Goal: Use online tool/utility: Utilize a website feature to perform a specific function

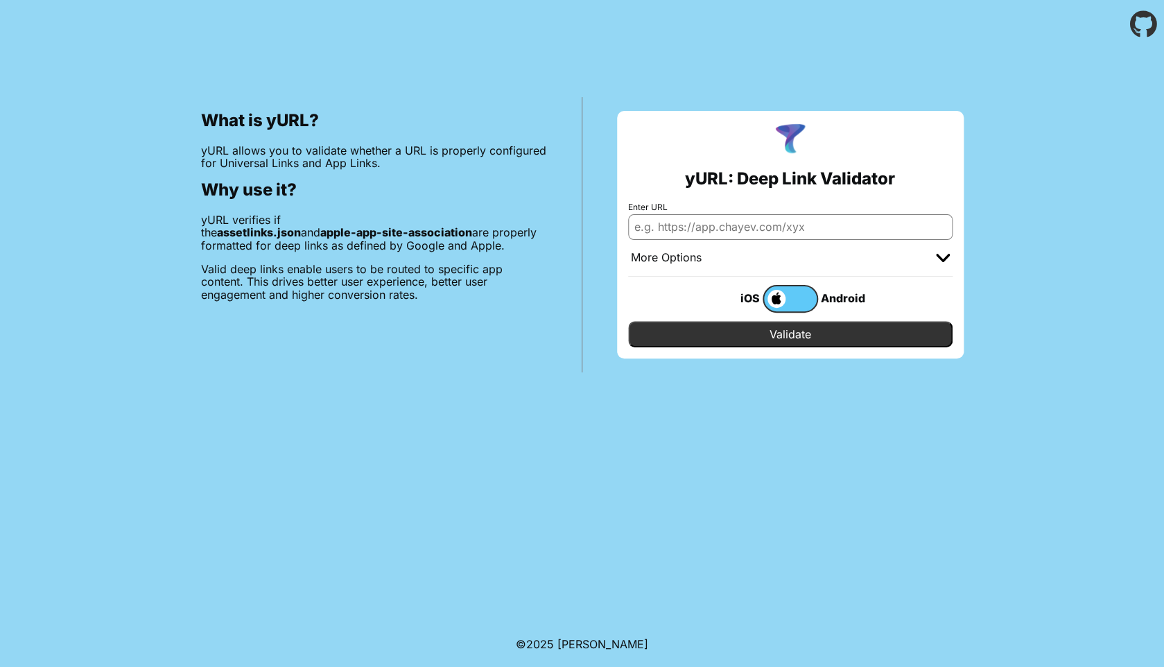
click at [944, 252] on div at bounding box center [943, 258] width 14 height 14
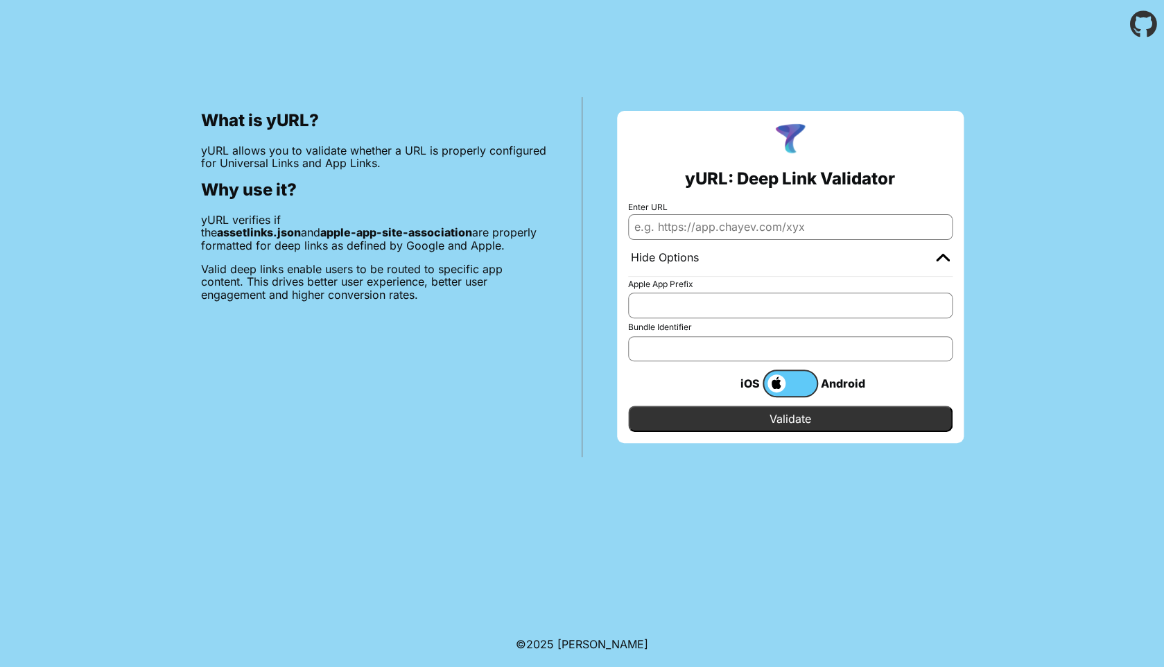
click at [948, 257] on img at bounding box center [943, 257] width 14 height 8
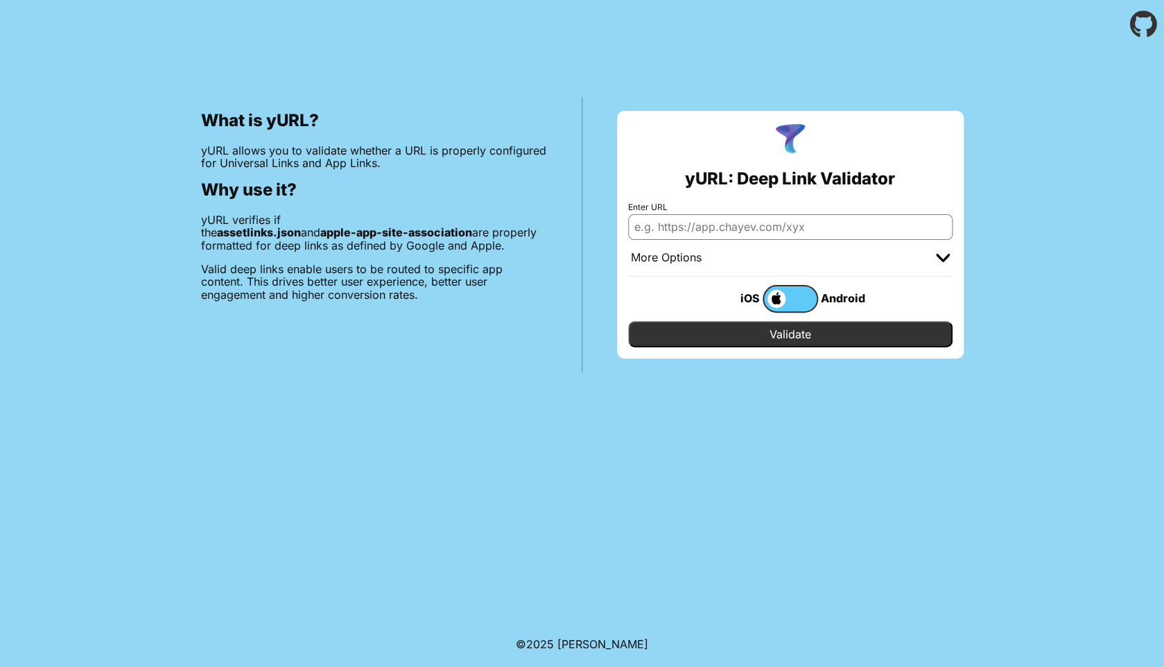
click at [686, 229] on input "Enter URL" at bounding box center [790, 226] width 324 height 25
paste input "https://mmsmcafee.onelink.me/mcafeefree?code=4LM44EMH32UG3GJC&affid=0&flow=code…"
type input "https://mmsmcafee.onelink.me/mcafeefree?code=4LM44EMH32UG3GJC&affid=0&flow=code…"
click at [628, 321] on input "Validate" at bounding box center [790, 334] width 324 height 26
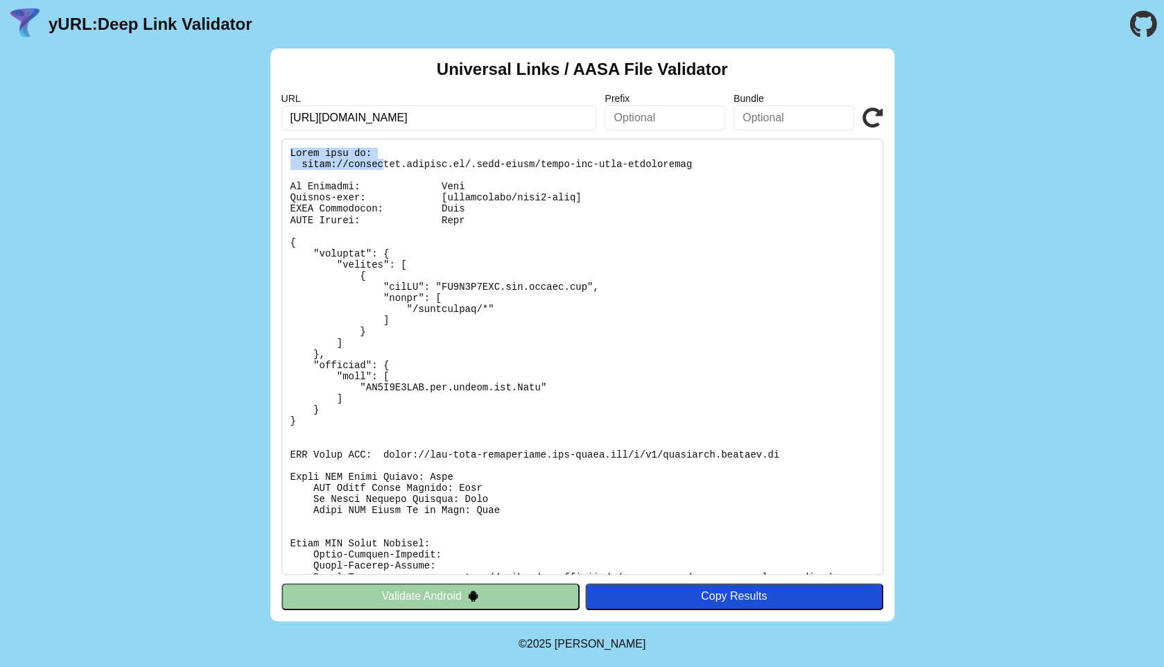
drag, startPoint x: 288, startPoint y: 149, endPoint x: 385, endPoint y: 159, distance: 98.2
click at [385, 159] on pre at bounding box center [582, 357] width 602 height 436
click at [391, 159] on pre at bounding box center [582, 357] width 602 height 436
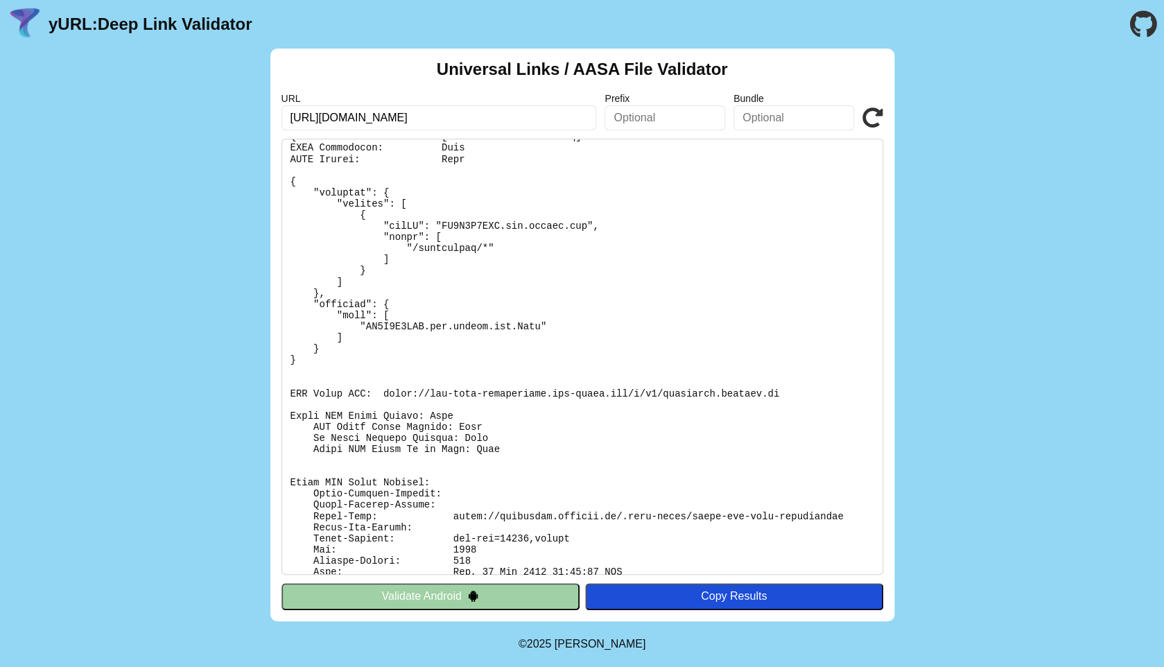
scroll to position [88, 0]
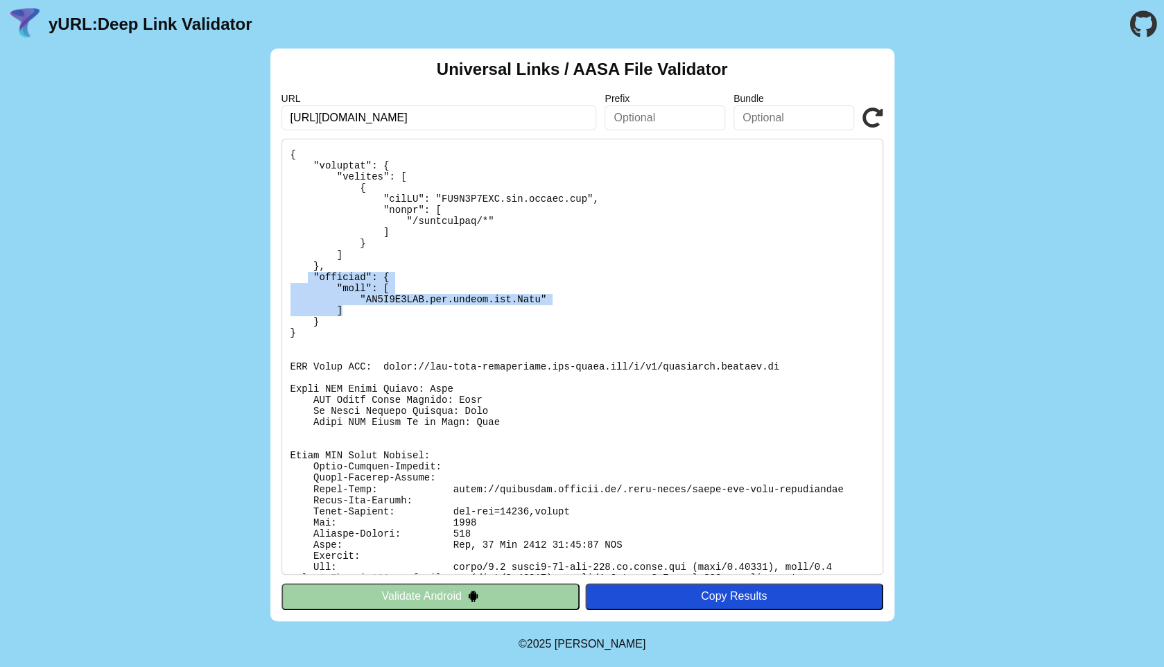
drag, startPoint x: 309, startPoint y: 275, endPoint x: 397, endPoint y: 311, distance: 94.2
click at [396, 310] on pre at bounding box center [582, 357] width 602 height 436
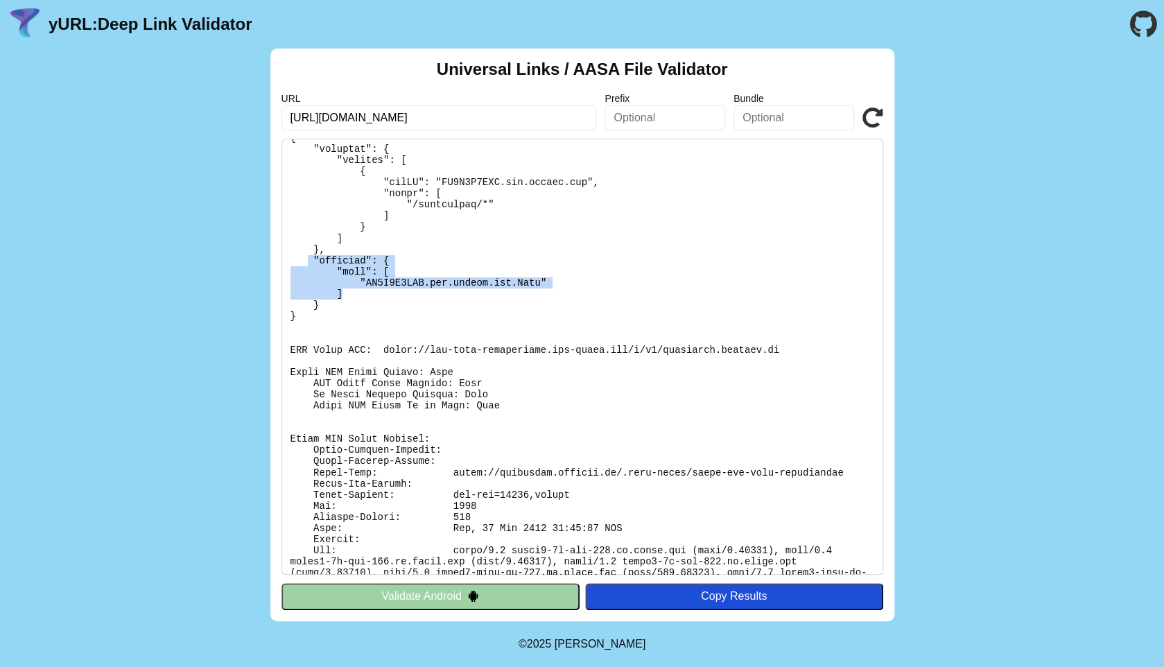
scroll to position [129, 0]
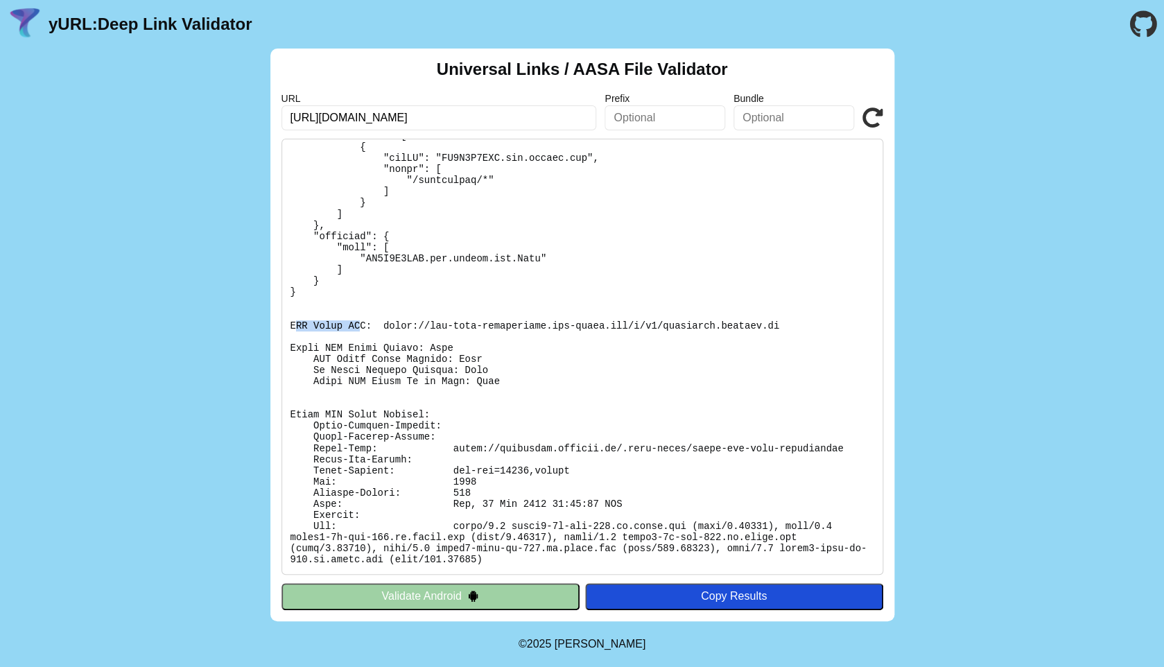
drag, startPoint x: 295, startPoint y: 322, endPoint x: 363, endPoint y: 322, distance: 68.6
click at [363, 322] on pre at bounding box center [582, 357] width 602 height 436
click at [427, 331] on pre at bounding box center [582, 357] width 602 height 436
click at [433, 326] on pre at bounding box center [582, 357] width 602 height 436
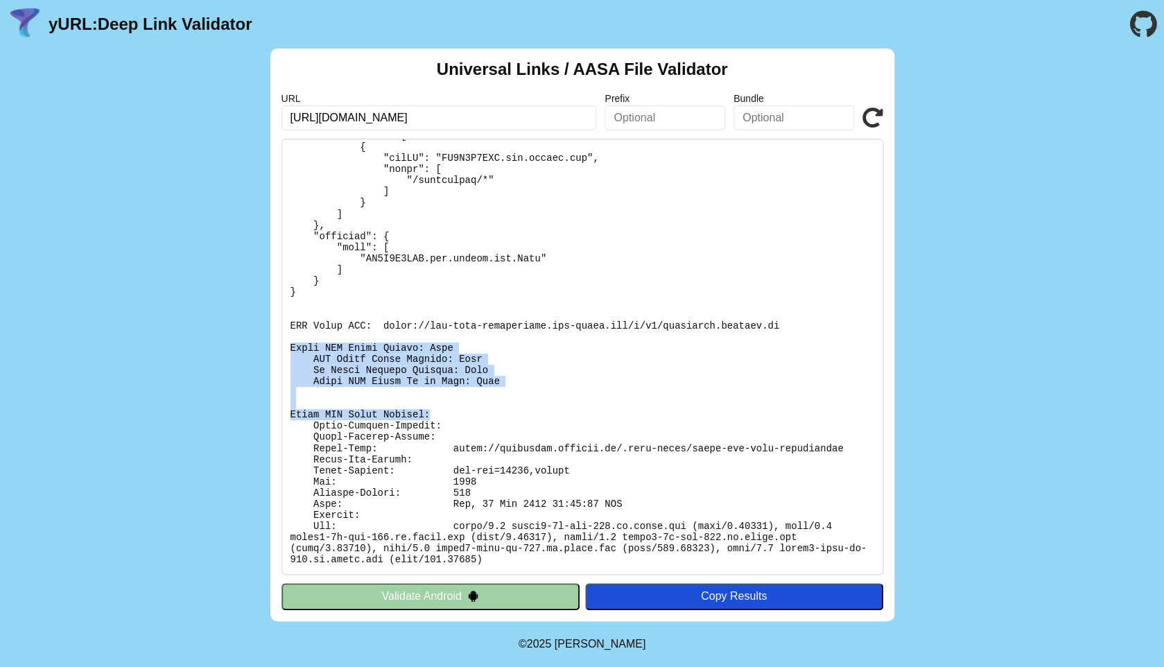
drag, startPoint x: 292, startPoint y: 347, endPoint x: 494, endPoint y: 415, distance: 212.6
click at [493, 414] on pre at bounding box center [582, 357] width 602 height 436
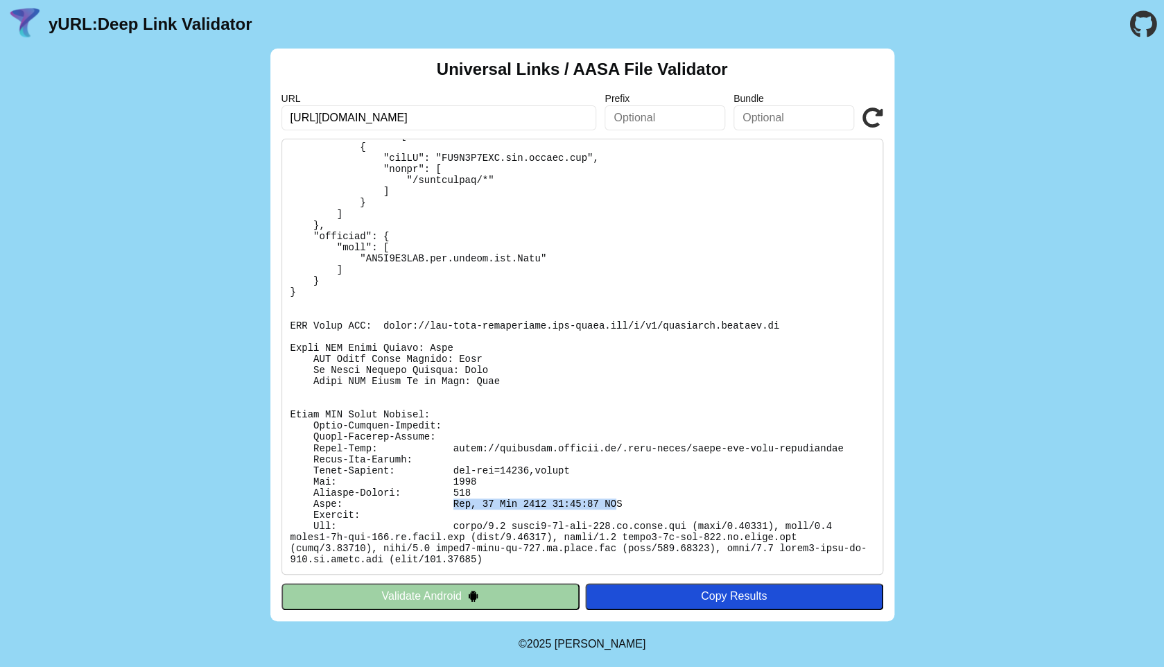
drag, startPoint x: 454, startPoint y: 505, endPoint x: 619, endPoint y: 510, distance: 165.1
click at [616, 509] on pre at bounding box center [582, 357] width 602 height 436
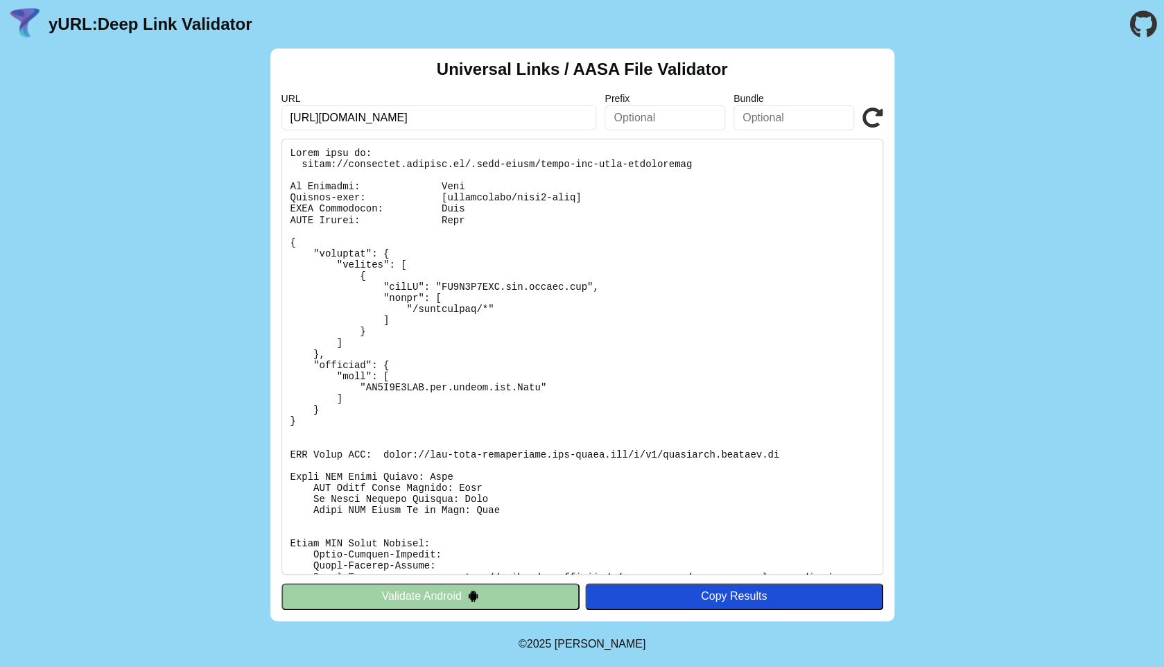
scroll to position [0, 1574]
drag, startPoint x: 477, startPoint y: 119, endPoint x: 493, endPoint y: 117, distance: 16.1
click at [493, 117] on input "https://mmsmcafee.onelink.me/mcafeefree?code=4LM44EMH32UG3GJC&affid=0&flow=code…" at bounding box center [438, 117] width 315 height 25
type input "https://mmsmcafee.onelink.me/mcafeefree?source=Unified-cart"
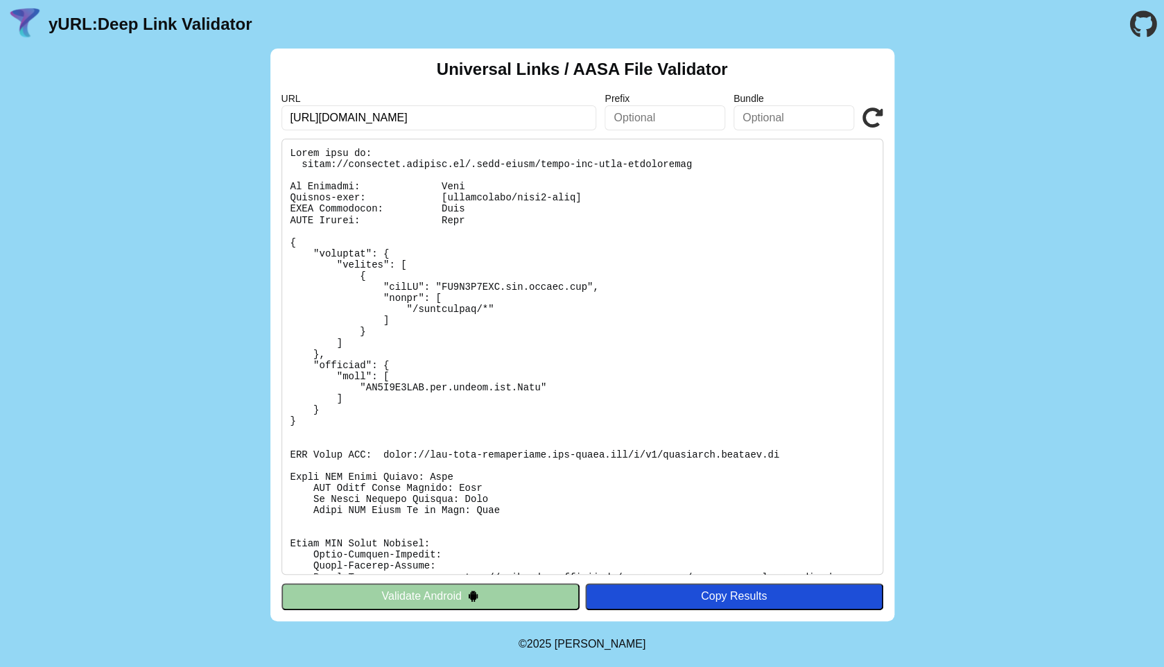
click at [876, 119] on icon at bounding box center [872, 117] width 21 height 21
drag, startPoint x: 384, startPoint y: 454, endPoint x: 661, endPoint y: 460, distance: 276.7
click at [661, 460] on pre at bounding box center [582, 357] width 602 height 436
copy pre "https://app-site-association.cdn-apple.com/a/v1"
drag, startPoint x: 785, startPoint y: 453, endPoint x: 385, endPoint y: 457, distance: 400.7
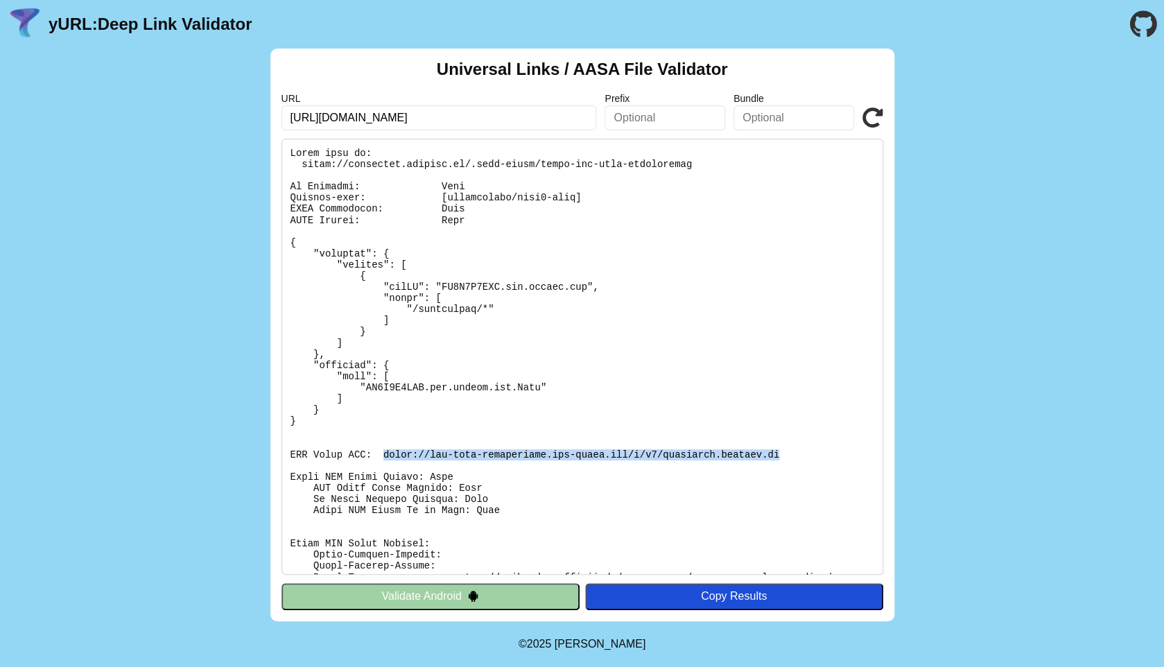
click at [385, 457] on pre at bounding box center [582, 357] width 602 height 436
copy pre "https://app-site-association.cdn-apple.com/a/v1/mmsmcafee.onelink.me"
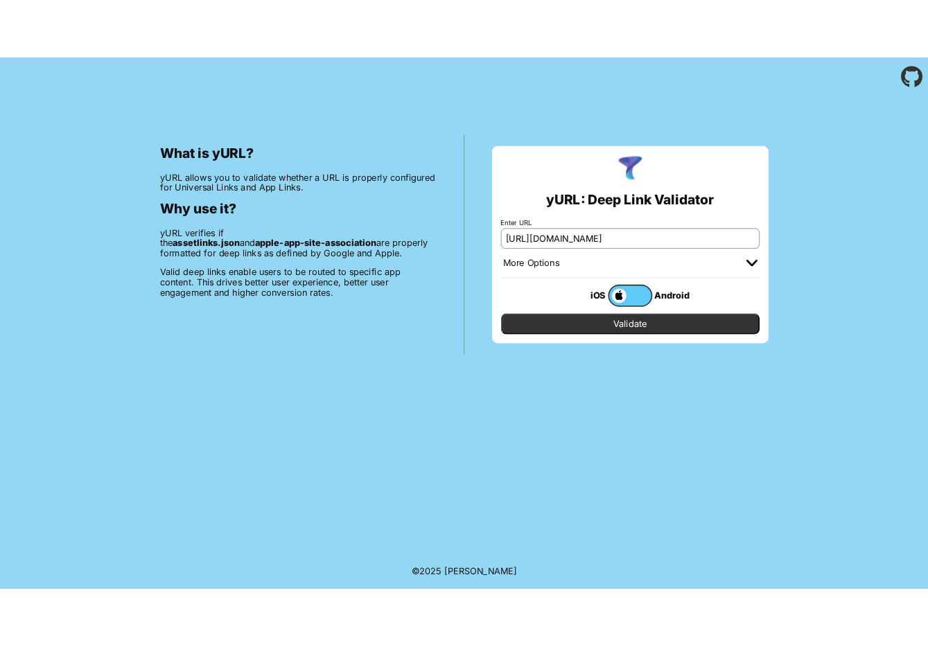
scroll to position [0, 1662]
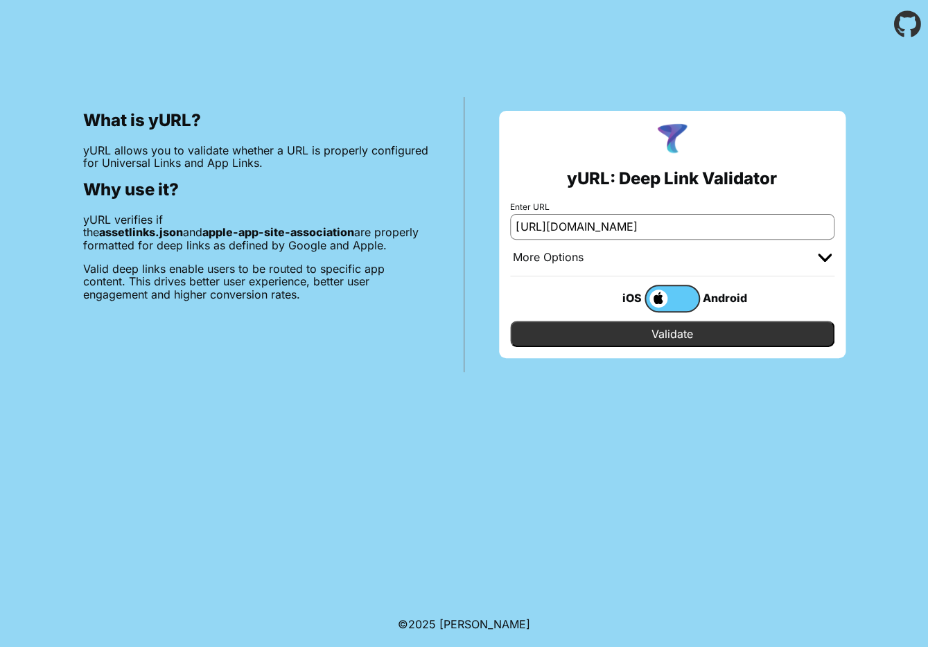
click at [653, 338] on input "Validate" at bounding box center [672, 334] width 324 height 26
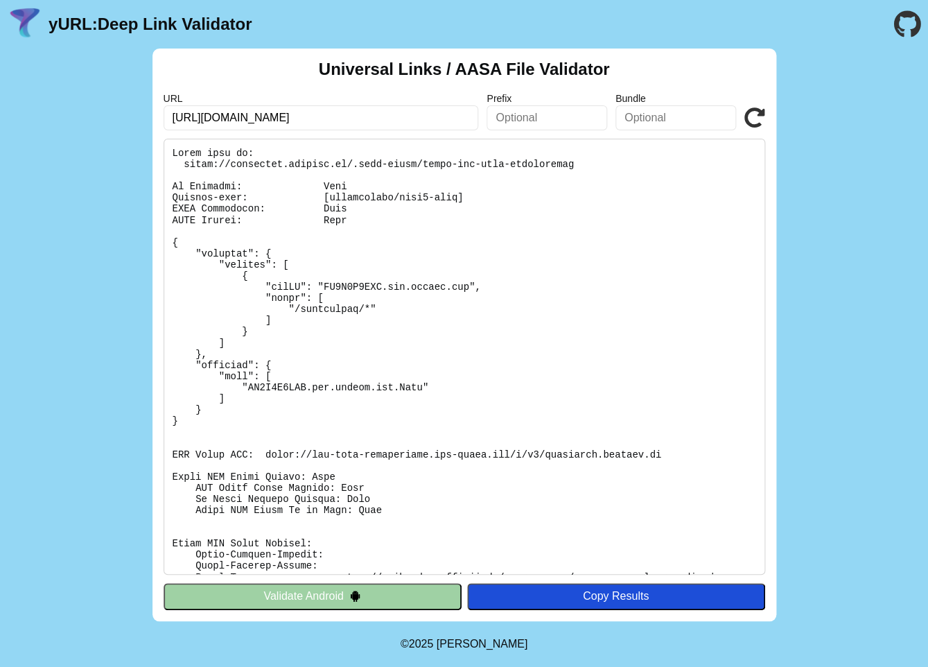
click at [349, 601] on button "Validate Android" at bounding box center [313, 596] width 298 height 26
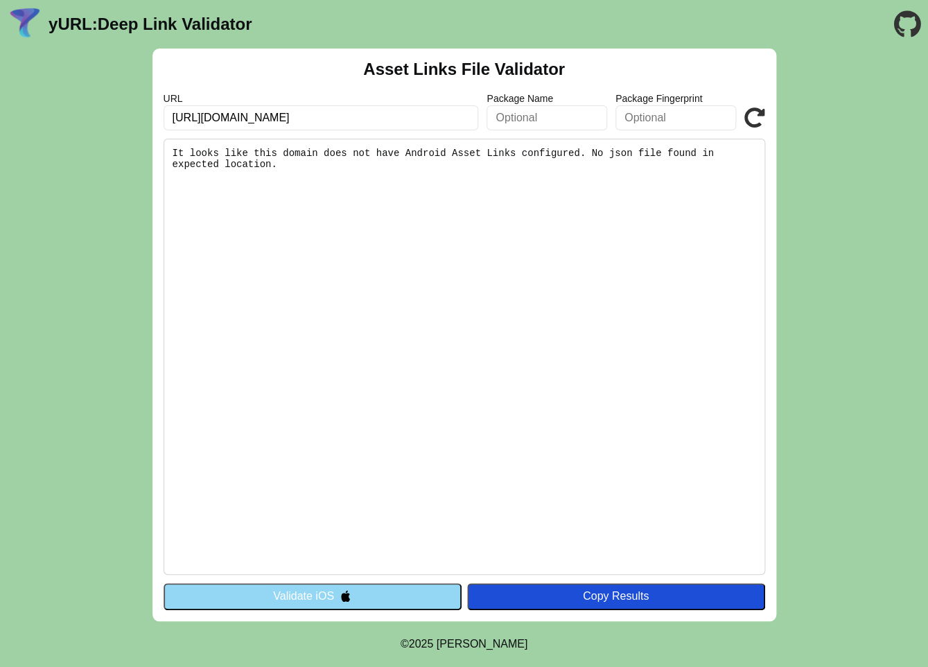
click at [374, 594] on button "Validate iOS" at bounding box center [313, 596] width 298 height 26
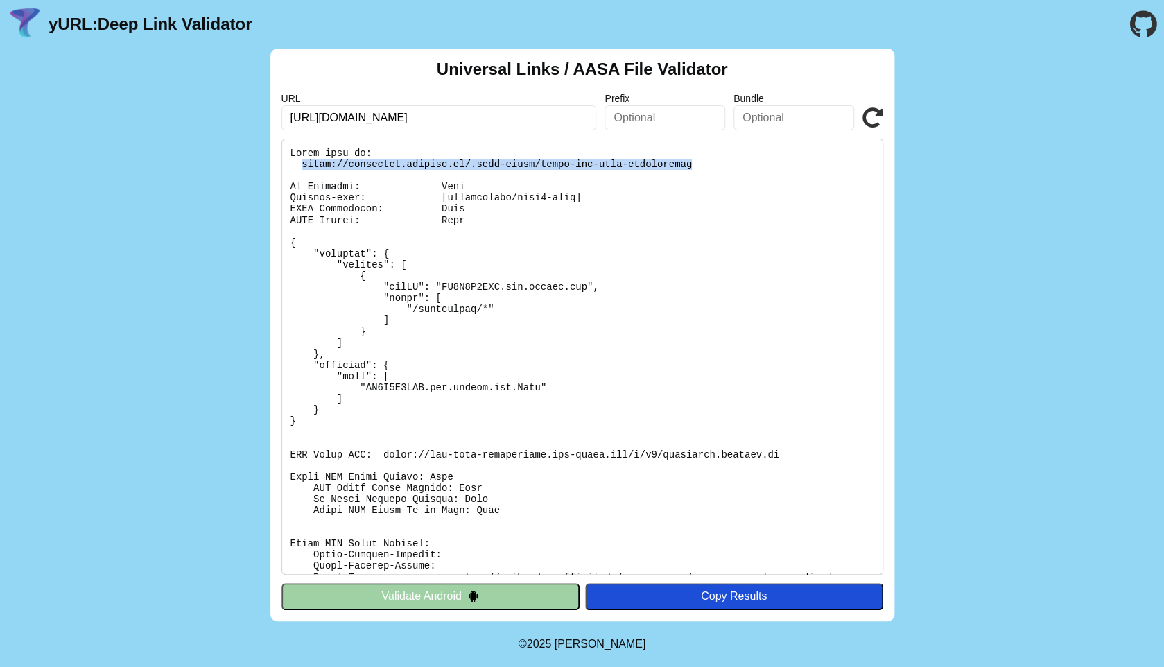
drag, startPoint x: 304, startPoint y: 164, endPoint x: 706, endPoint y: 166, distance: 402.1
click at [706, 166] on pre at bounding box center [582, 357] width 602 height 436
copy pre "[URL][DOMAIN_NAME]"
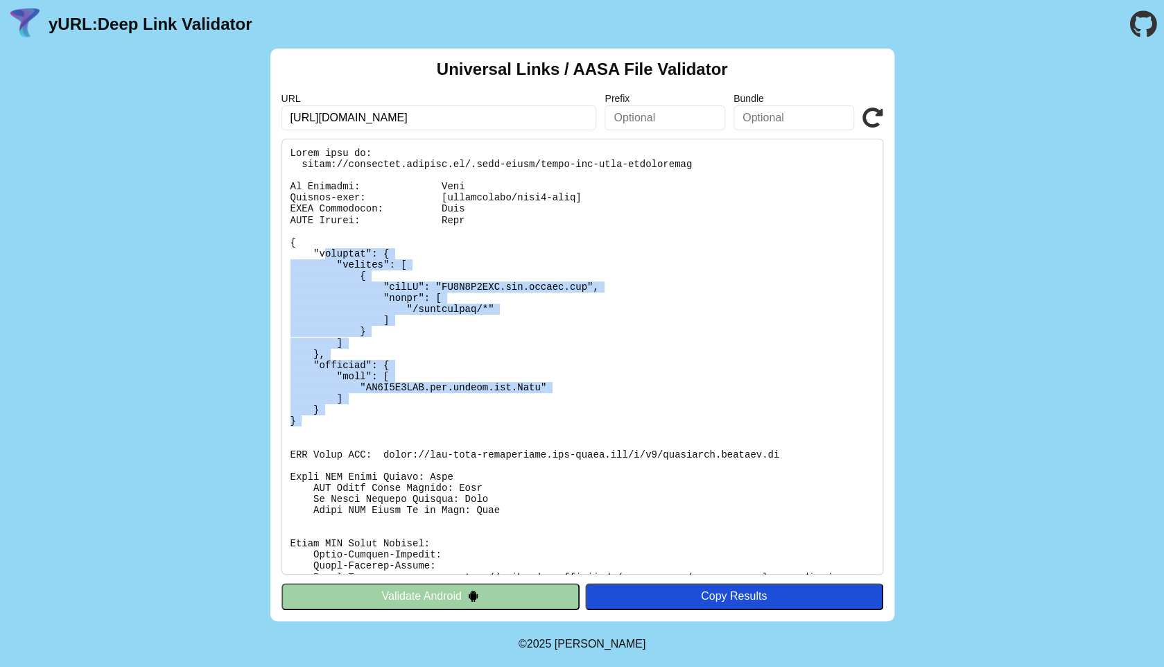
drag, startPoint x: 325, startPoint y: 250, endPoint x: 594, endPoint y: 428, distance: 323.0
click at [594, 435] on pre at bounding box center [582, 357] width 602 height 436
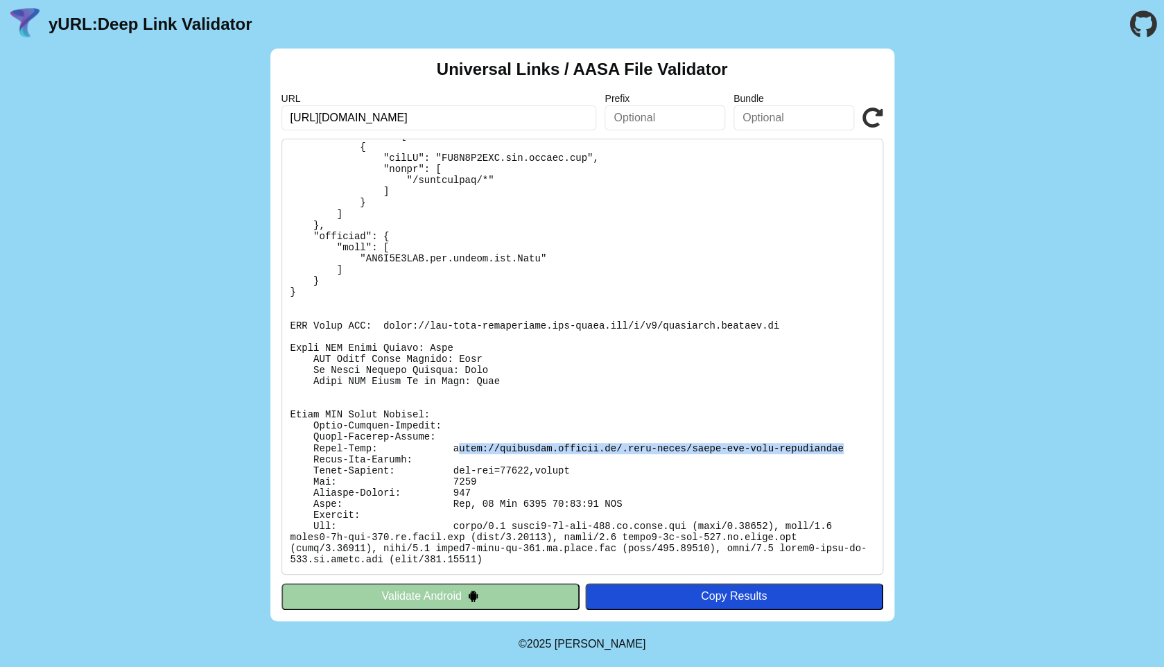
drag, startPoint x: 460, startPoint y: 449, endPoint x: 853, endPoint y: 451, distance: 393.8
click at [853, 451] on pre at bounding box center [582, 357] width 602 height 436
drag, startPoint x: 853, startPoint y: 451, endPoint x: 450, endPoint y: 451, distance: 402.8
click at [450, 451] on pre at bounding box center [582, 357] width 602 height 436
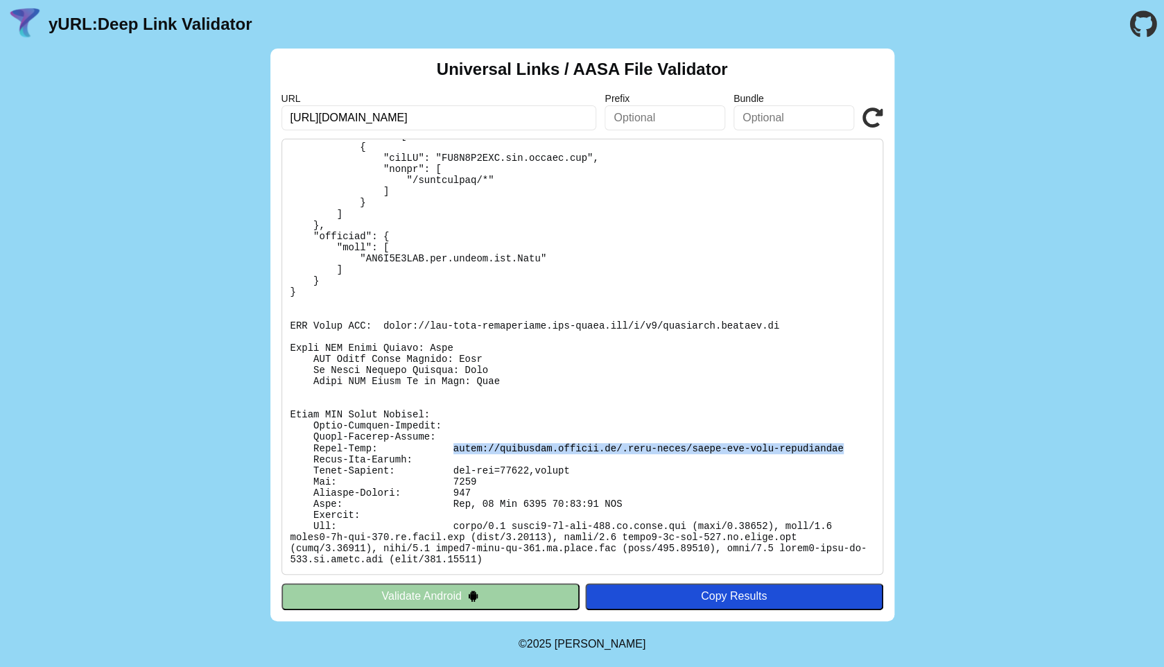
copy pre "https://mmsmcafee.onelink.me/.well-known/apple-app-site-association"
click at [64, 26] on link "yURL: Deep Link Validator" at bounding box center [150, 24] width 203 height 19
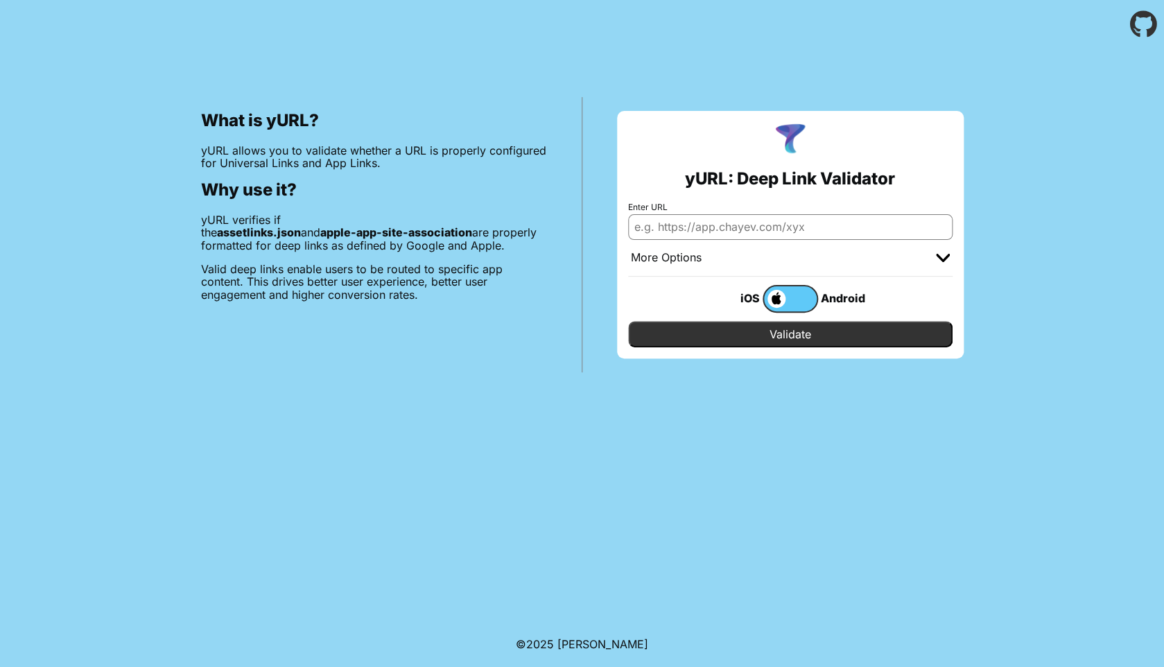
click at [1142, 27] on icon "Go to the GitHub project" at bounding box center [1143, 24] width 27 height 49
